Goal: Information Seeking & Learning: Learn about a topic

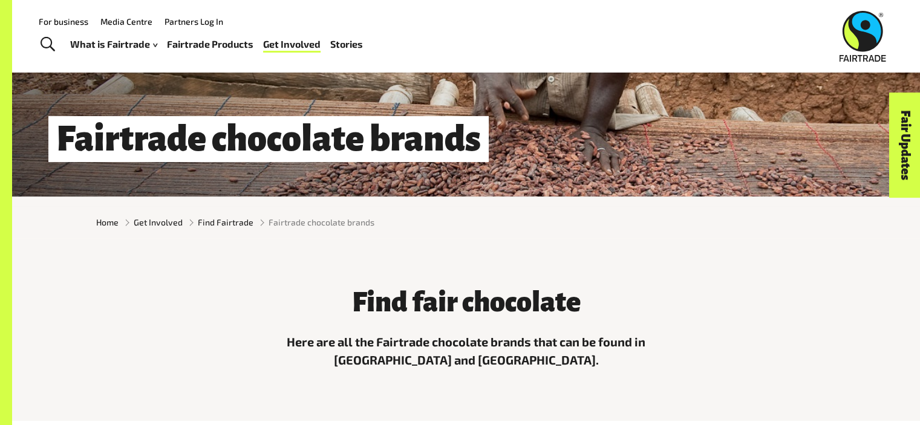
scroll to position [157, 0]
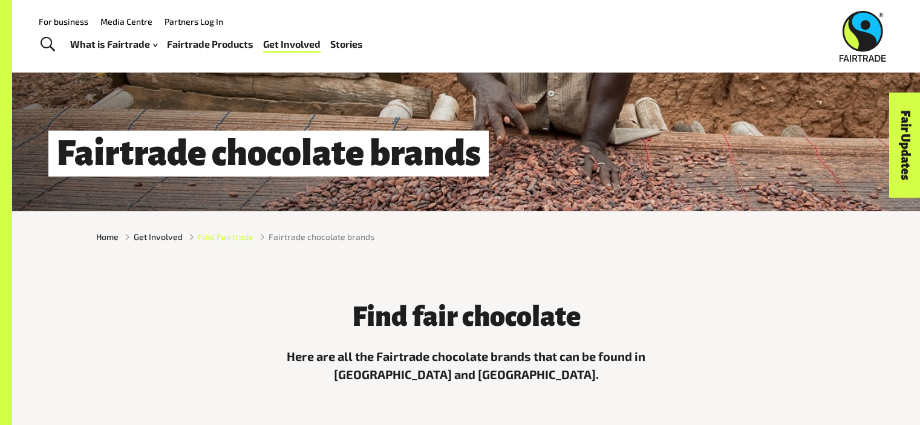
click at [218, 239] on span "Find Fairtrade" at bounding box center [226, 237] width 56 height 13
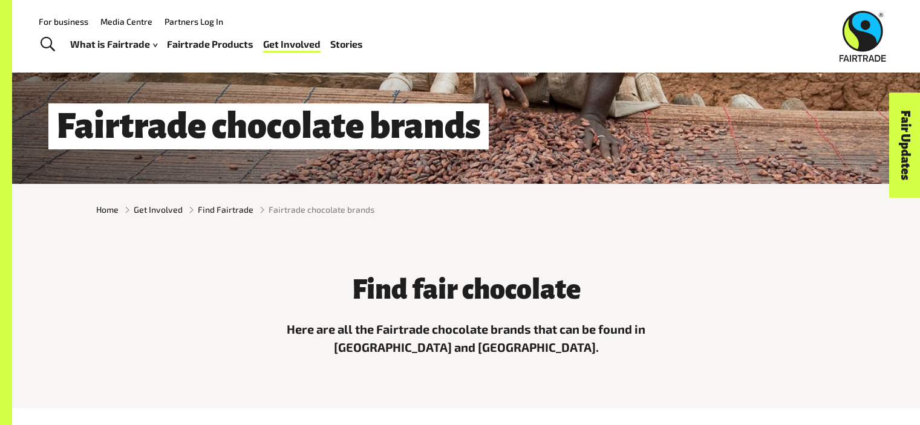
scroll to position [0, 0]
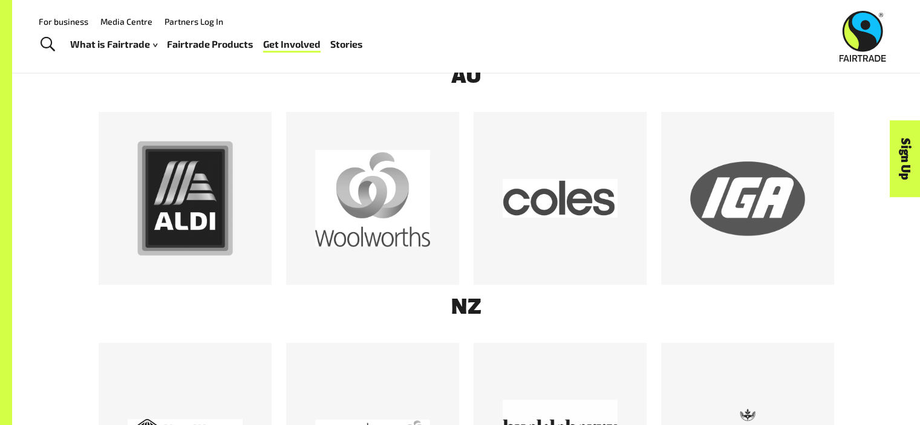
scroll to position [711, 0]
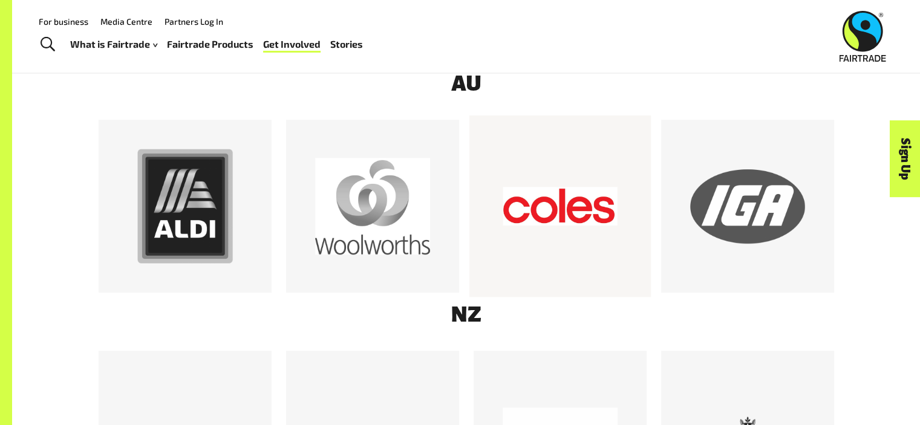
click at [529, 223] on div at bounding box center [560, 206] width 115 height 115
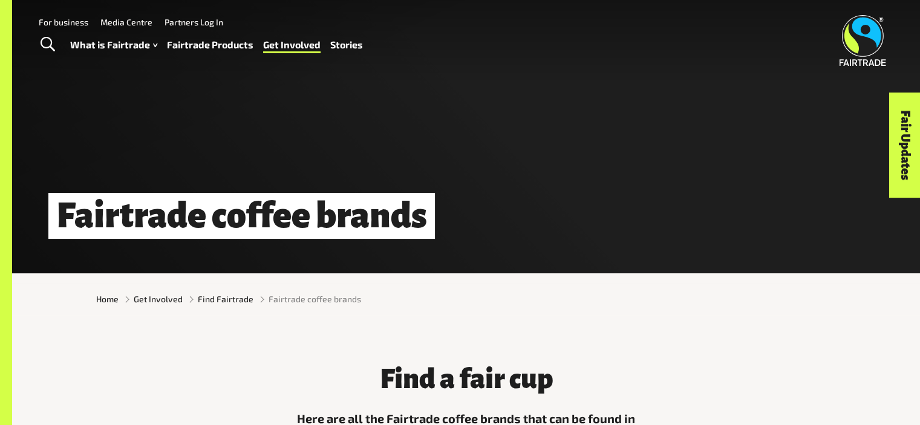
scroll to position [203, 0]
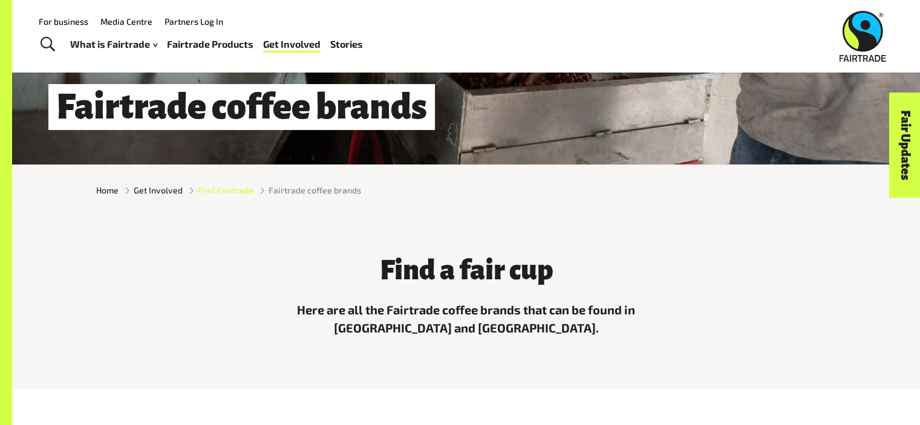
click at [211, 195] on span "Find Fairtrade" at bounding box center [226, 190] width 56 height 13
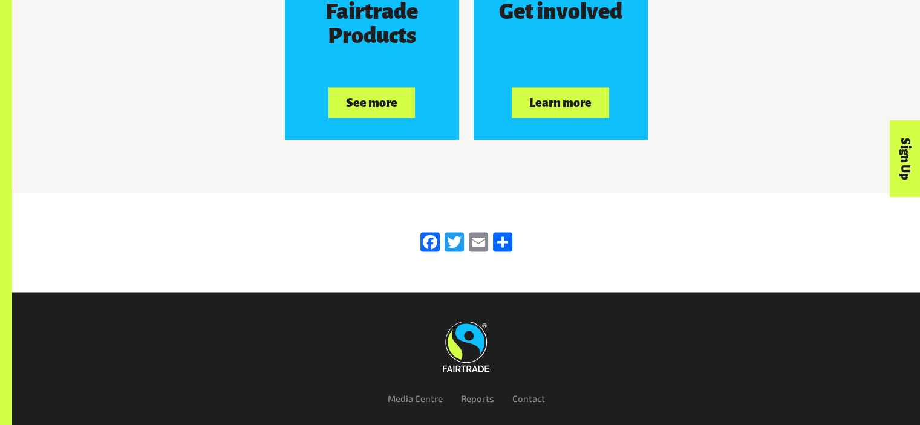
scroll to position [2107, 0]
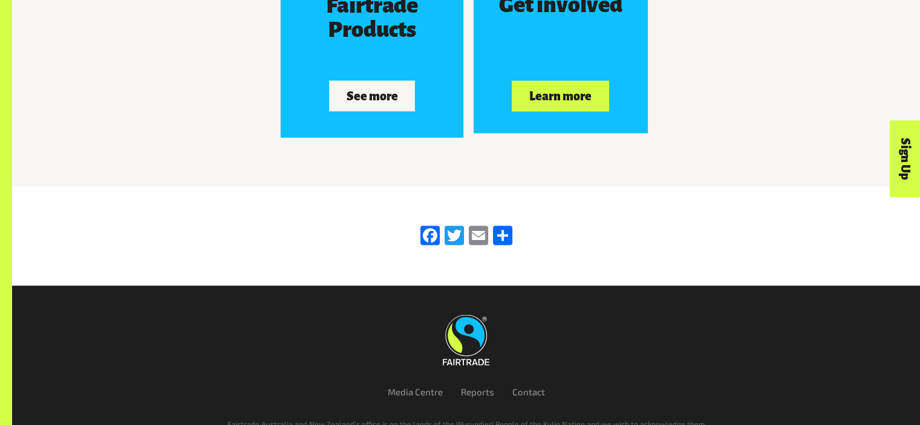
click at [354, 105] on button "See more" at bounding box center [372, 95] width 86 height 30
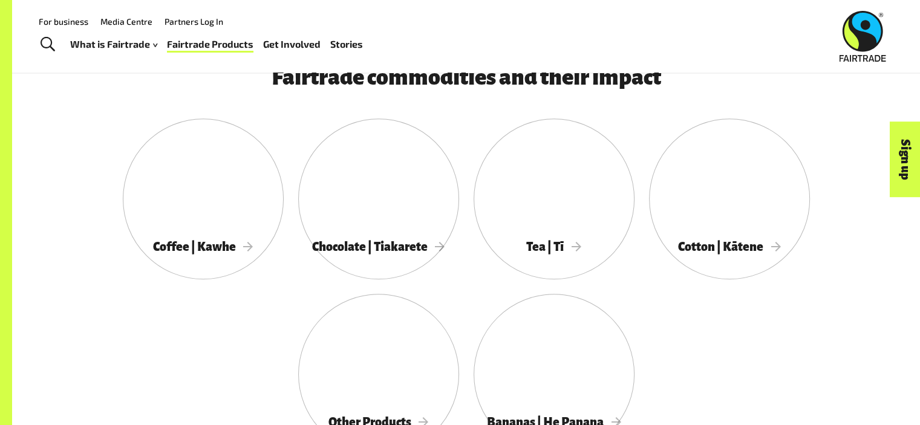
scroll to position [683, 0]
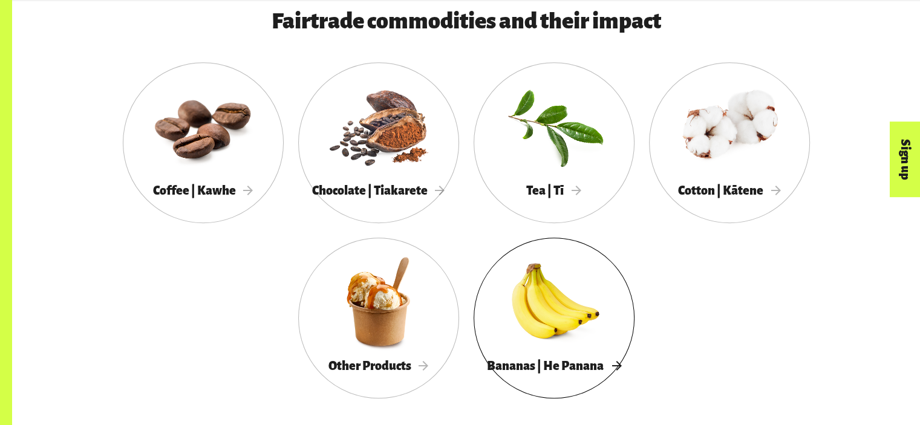
click at [576, 307] on div at bounding box center [554, 301] width 161 height 105
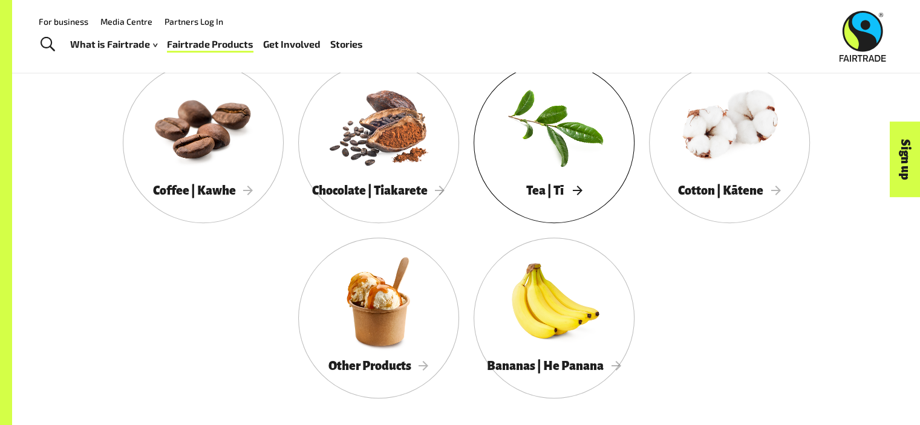
click at [604, 121] on div at bounding box center [554, 126] width 161 height 105
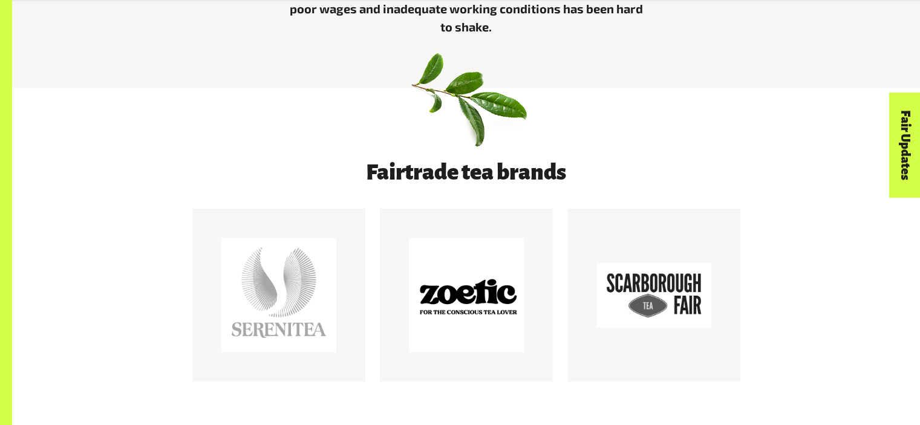
scroll to position [635, 0]
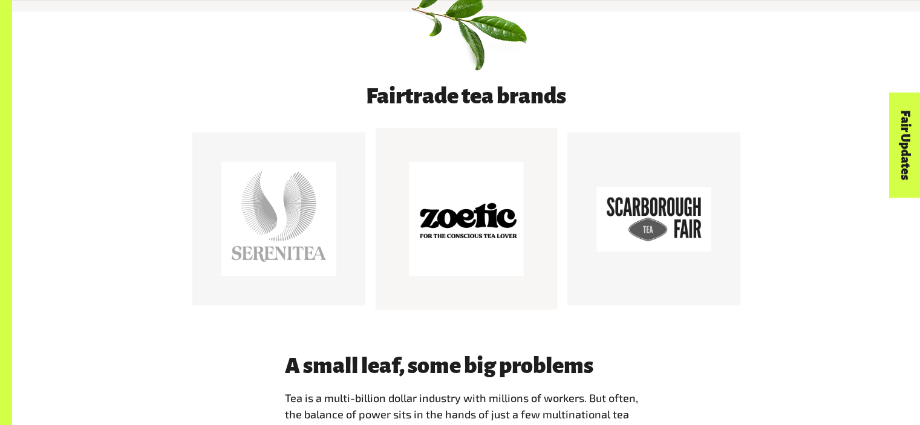
click at [443, 209] on div at bounding box center [466, 219] width 115 height 115
